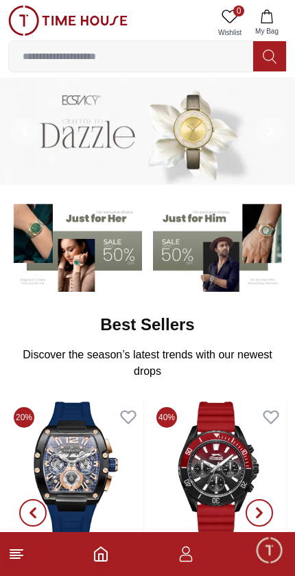
click at [29, 548] on footer at bounding box center [147, 554] width 295 height 44
click at [23, 550] on line at bounding box center [16, 550] width 12 height 0
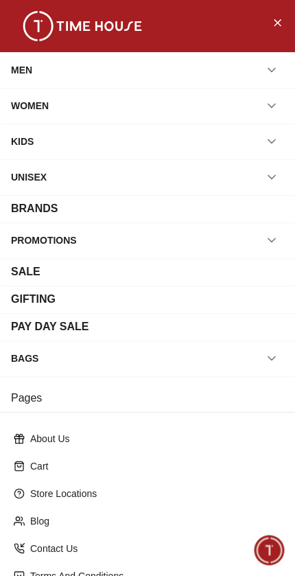
click at [272, 69] on icon "button" at bounding box center [272, 70] width 14 height 14
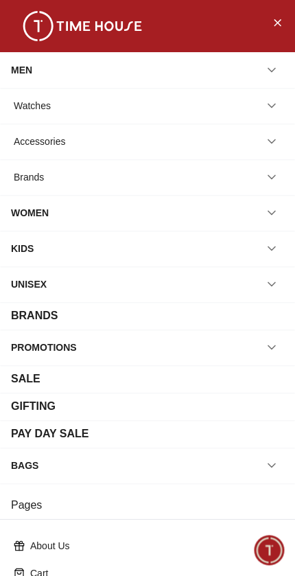
click at [270, 117] on button "button" at bounding box center [271, 105] width 25 height 25
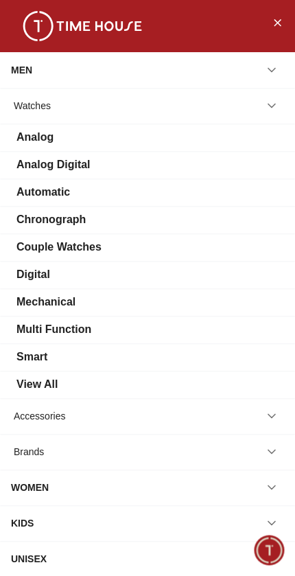
click at [76, 360] on div "Smart" at bounding box center [147, 357] width 273 height 16
click at [56, 391] on div "View All" at bounding box center [36, 384] width 41 height 16
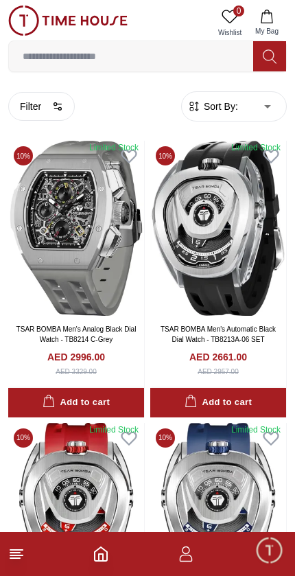
click at [186, 59] on input at bounding box center [131, 56] width 244 height 27
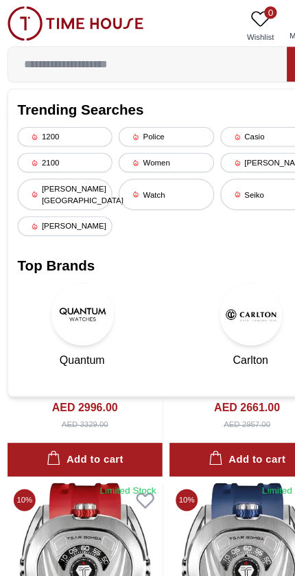
click at [85, 165] on div "[PERSON_NAME][GEOGRAPHIC_DATA]" at bounding box center [58, 170] width 83 height 27
